Goal: Task Accomplishment & Management: Use online tool/utility

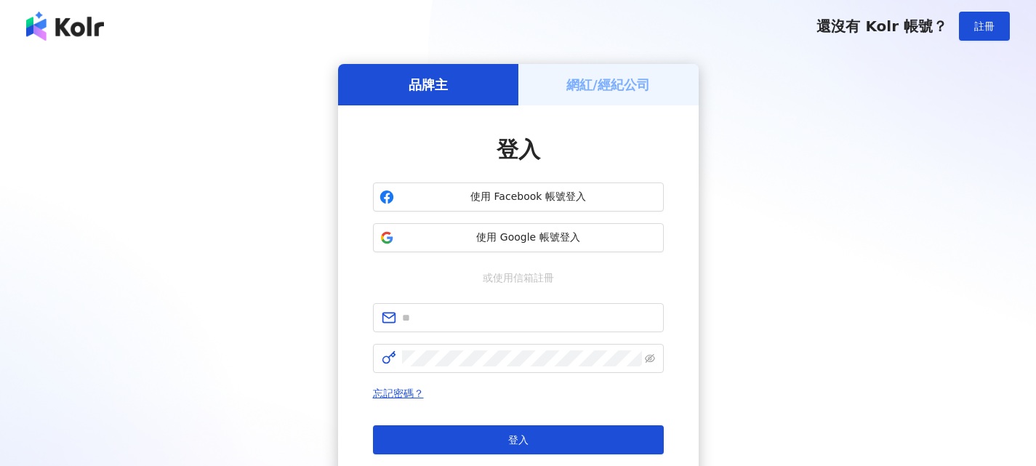
click at [626, 83] on h5 "網紅/經紀公司" at bounding box center [609, 85] width 84 height 18
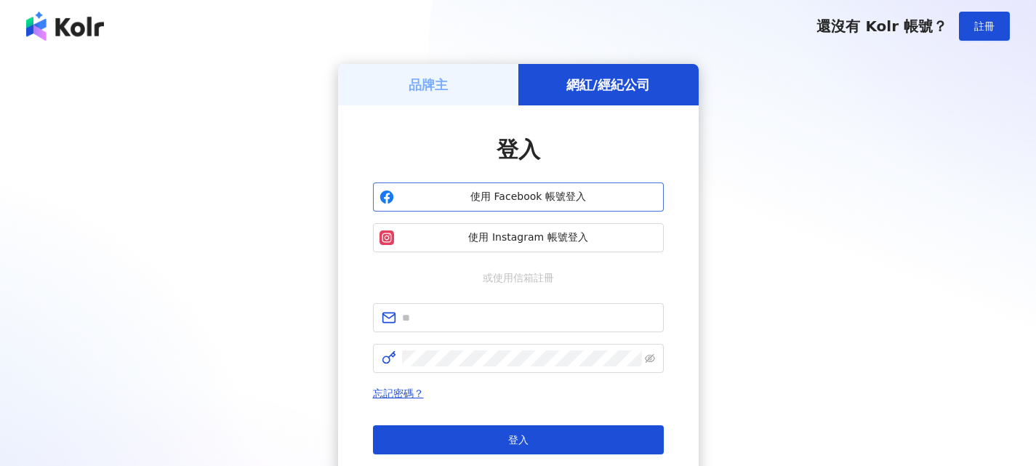
click at [576, 196] on span "使用 Facebook 帳號登入" at bounding box center [528, 197] width 257 height 15
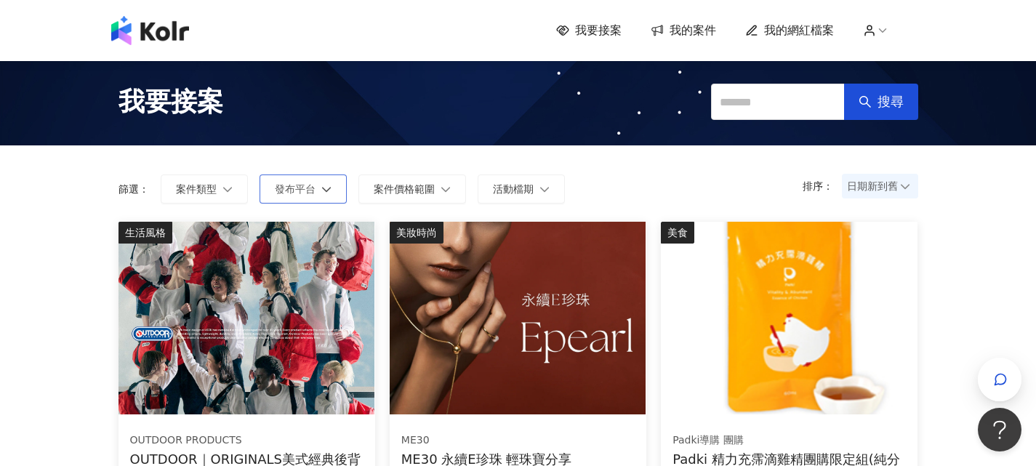
click at [323, 185] on icon "button" at bounding box center [326, 189] width 10 height 10
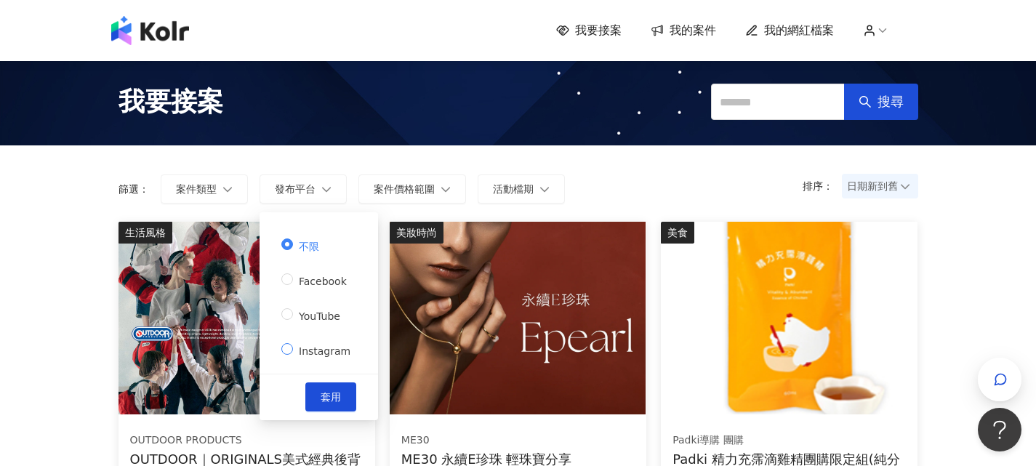
click at [306, 354] on span "Instagram" at bounding box center [324, 351] width 63 height 12
click at [323, 385] on button "套用" at bounding box center [330, 397] width 51 height 29
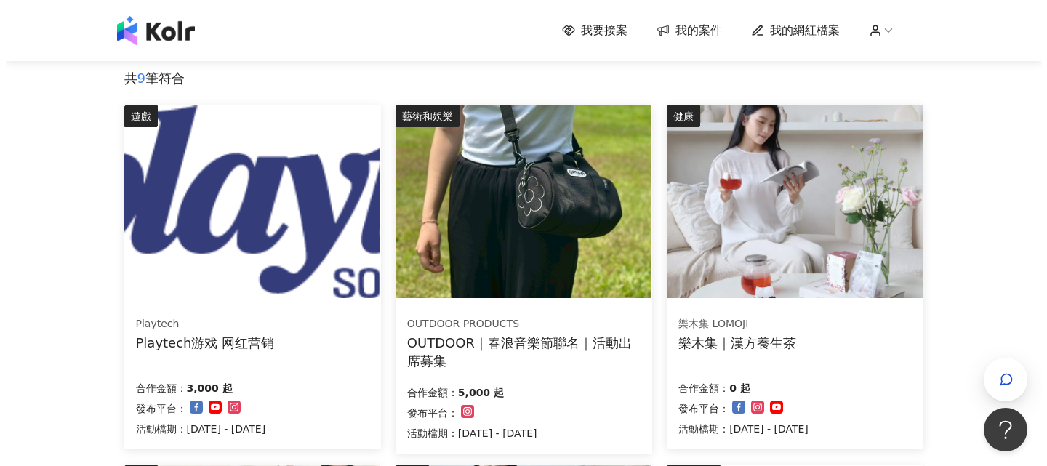
scroll to position [145, 0]
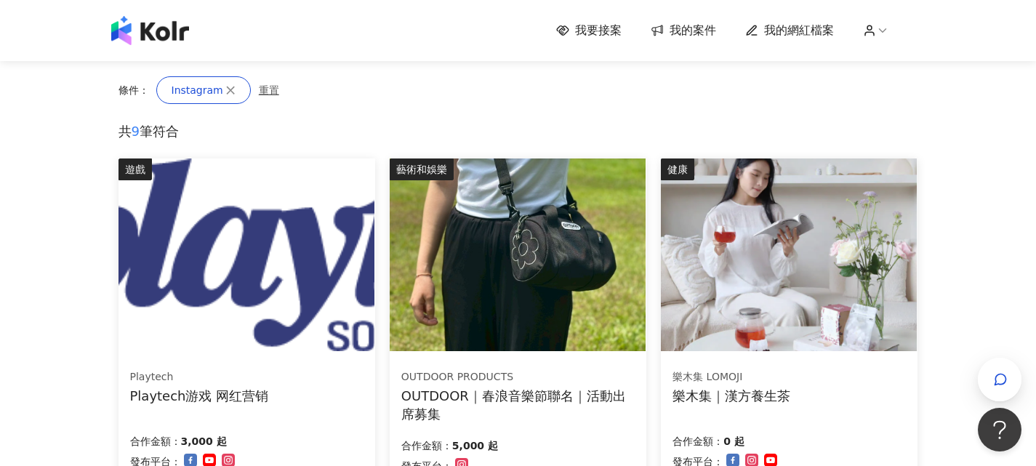
click at [468, 249] on img at bounding box center [518, 255] width 256 height 193
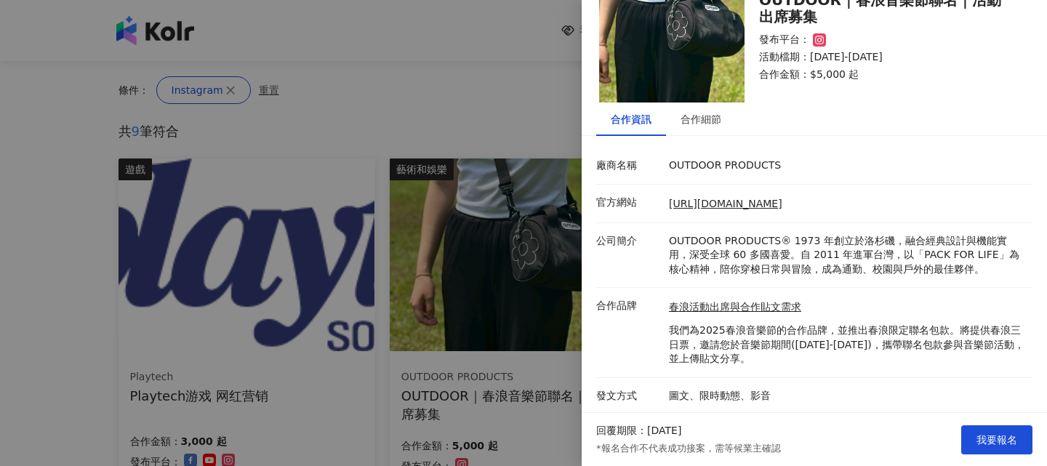
scroll to position [61, 0]
click at [672, 118] on div "合作細節" at bounding box center [701, 118] width 70 height 33
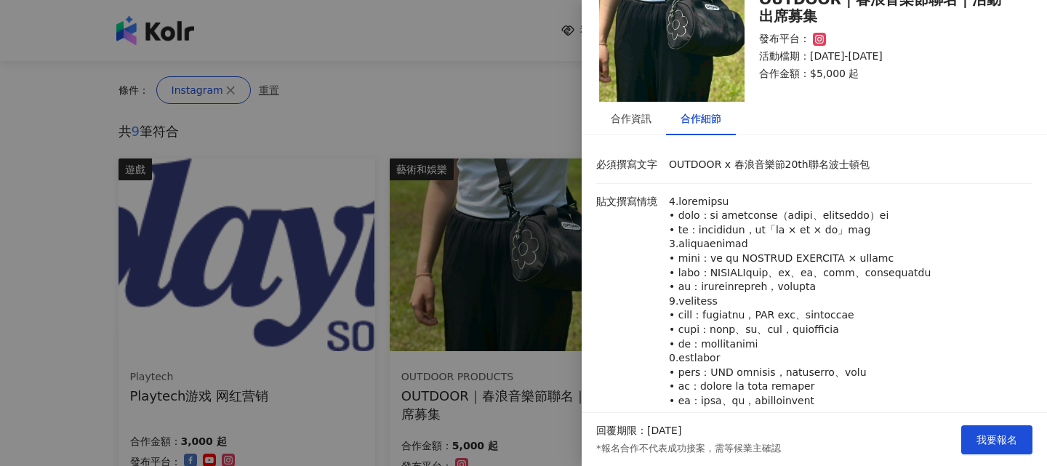
click at [88, 262] on div at bounding box center [523, 233] width 1047 height 466
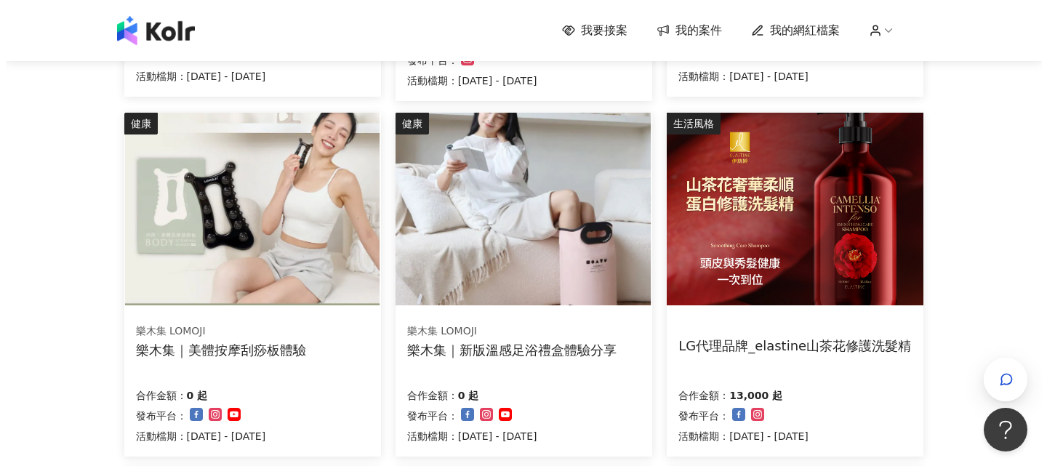
scroll to position [582, 0]
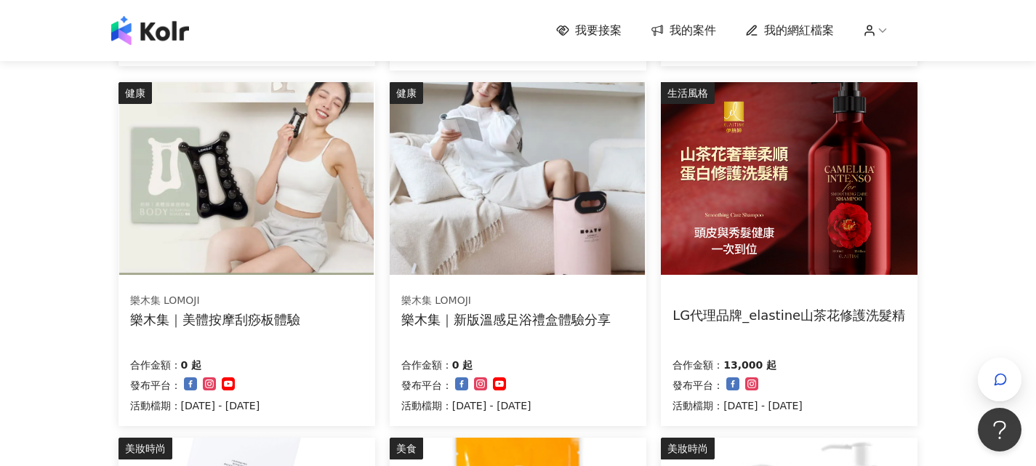
click at [755, 231] on img at bounding box center [789, 178] width 256 height 193
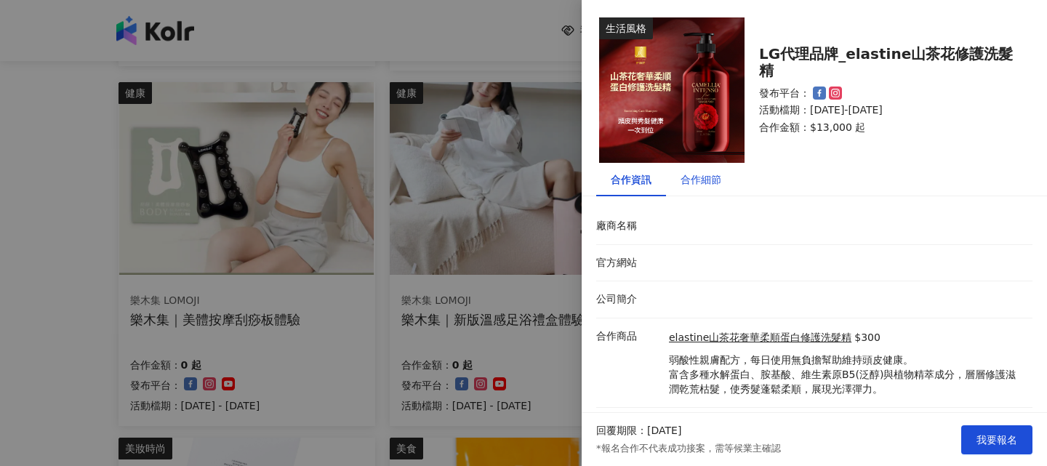
click at [711, 177] on div "合作細節" at bounding box center [701, 180] width 41 height 16
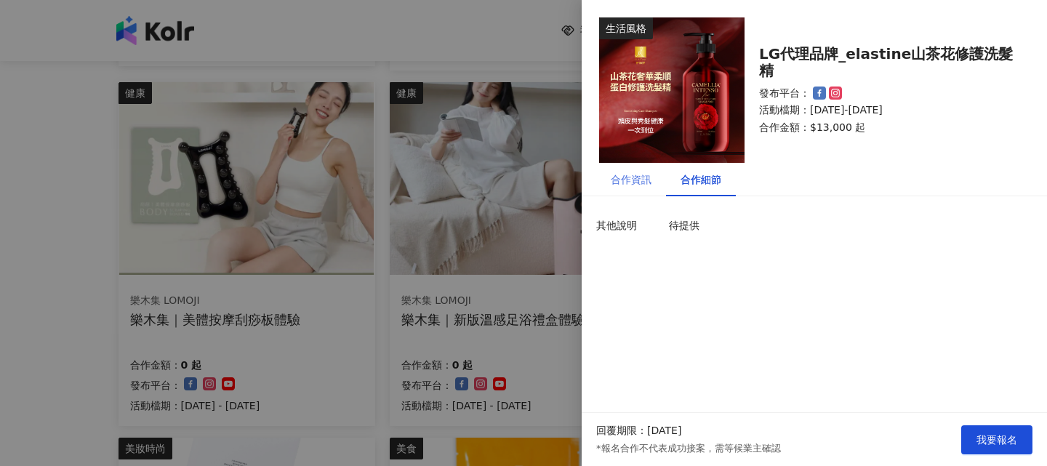
click at [624, 168] on div "合作資訊" at bounding box center [631, 179] width 70 height 33
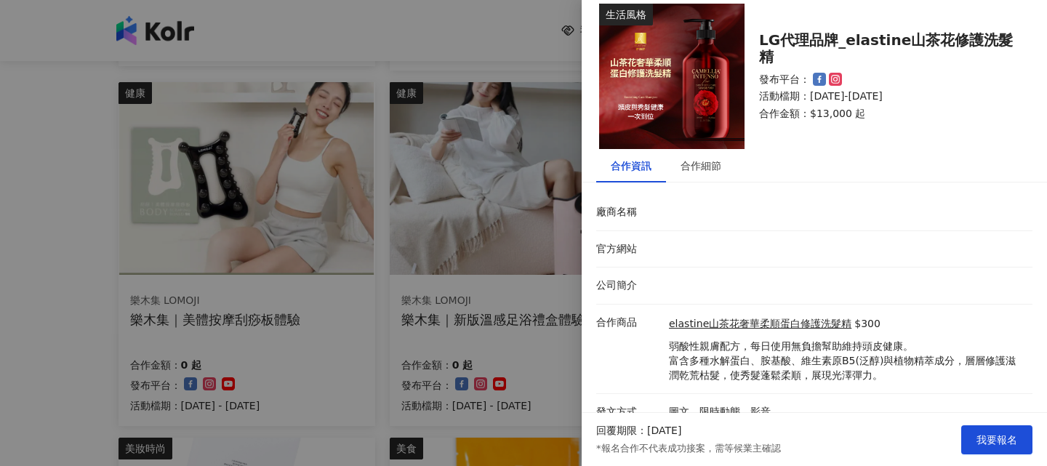
scroll to position [31, 0]
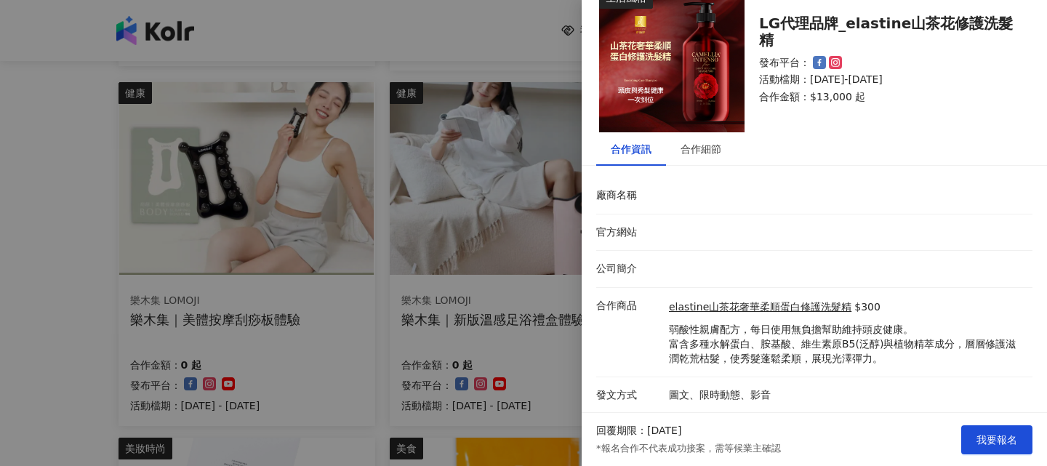
click at [271, 214] on div at bounding box center [523, 233] width 1047 height 466
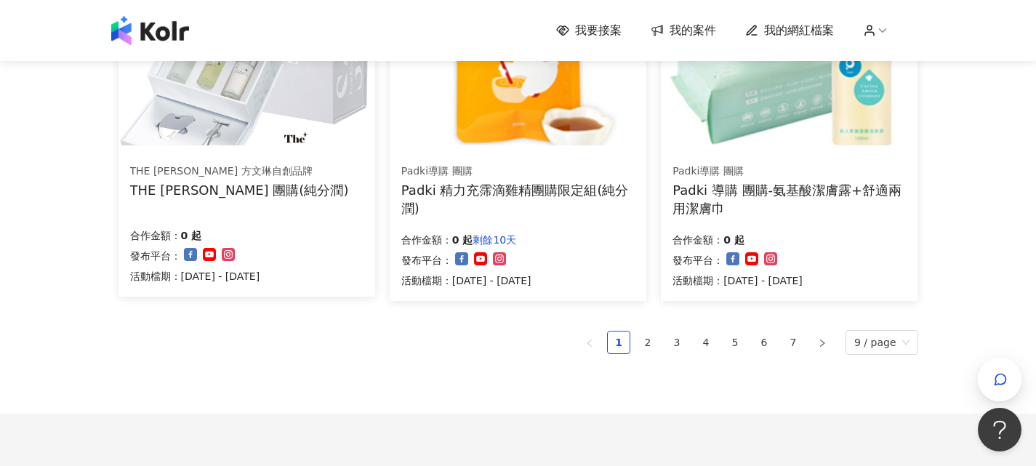
scroll to position [1091, 0]
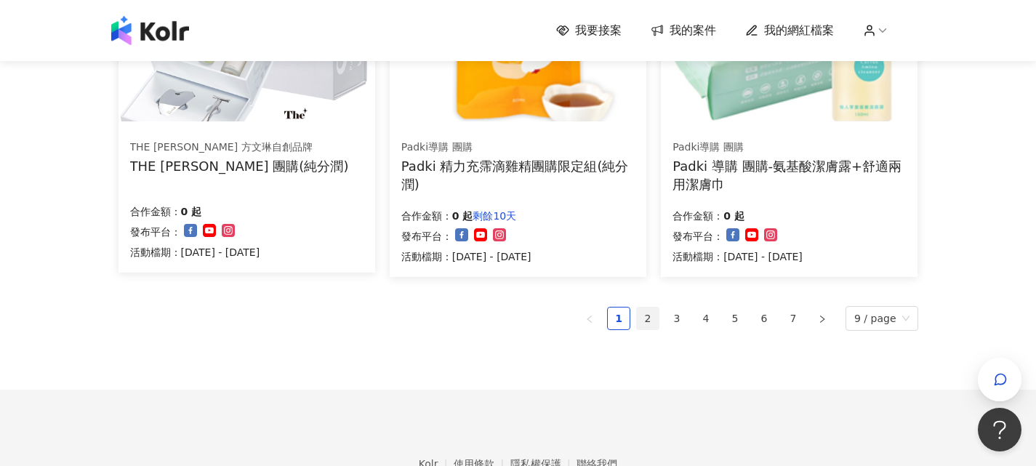
click at [647, 317] on link "2" at bounding box center [648, 319] width 22 height 22
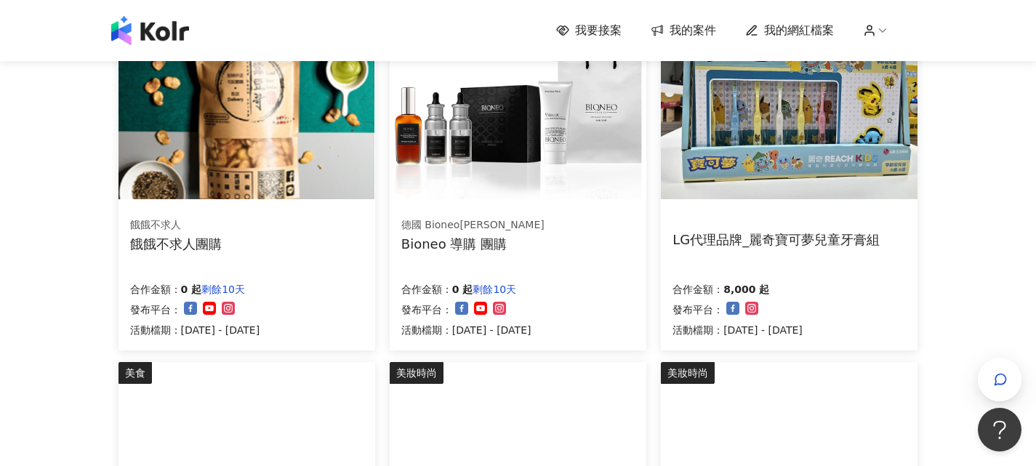
scroll to position [291, 0]
